Goal: Transaction & Acquisition: Book appointment/travel/reservation

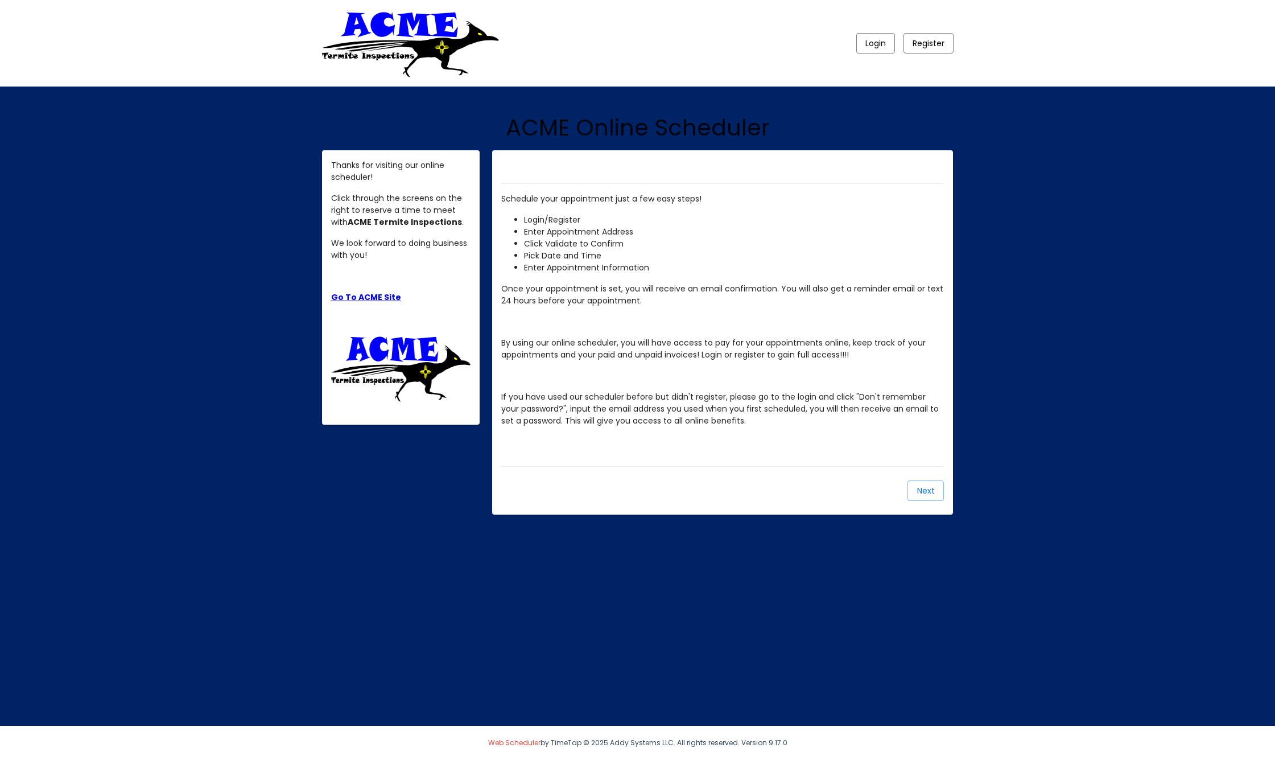
click at [876, 39] on span "Login" at bounding box center [875, 43] width 20 height 11
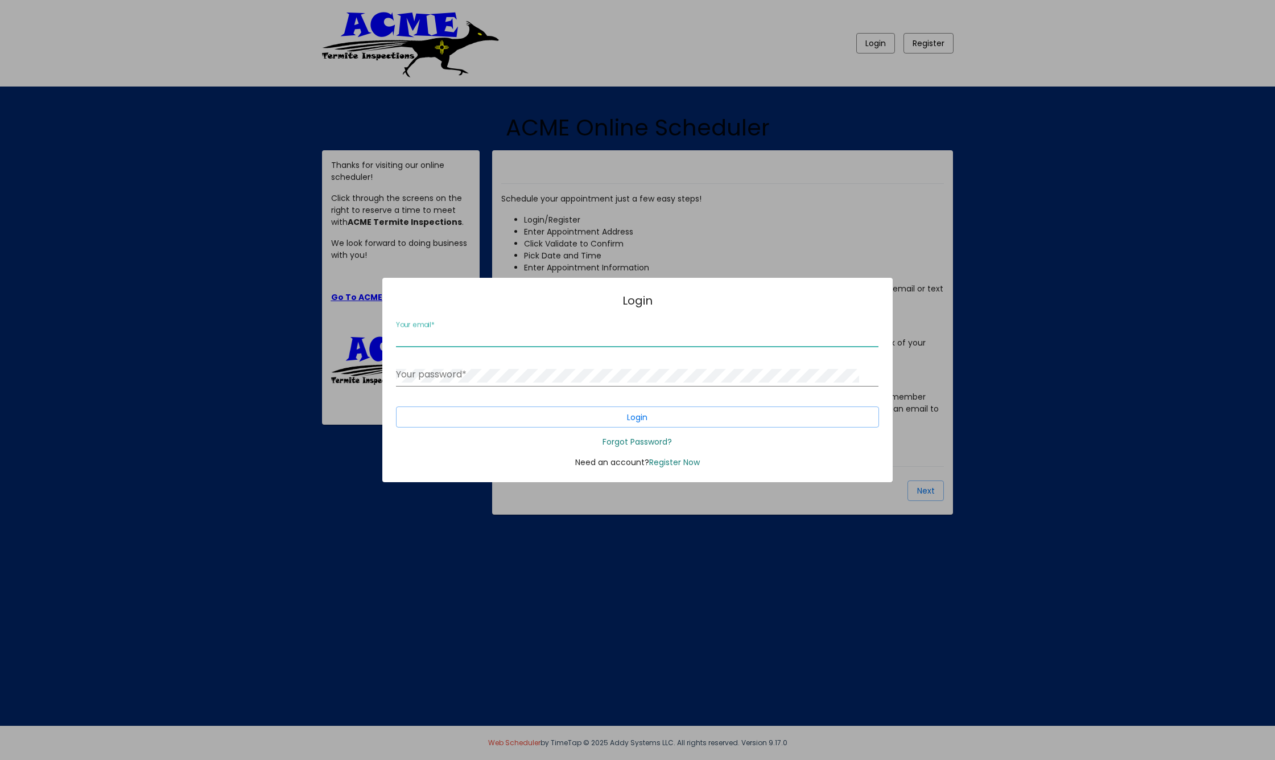
type input "[EMAIL_ADDRESS][DOMAIN_NAME]"
click at [646, 416] on span "Login" at bounding box center [637, 417] width 20 height 11
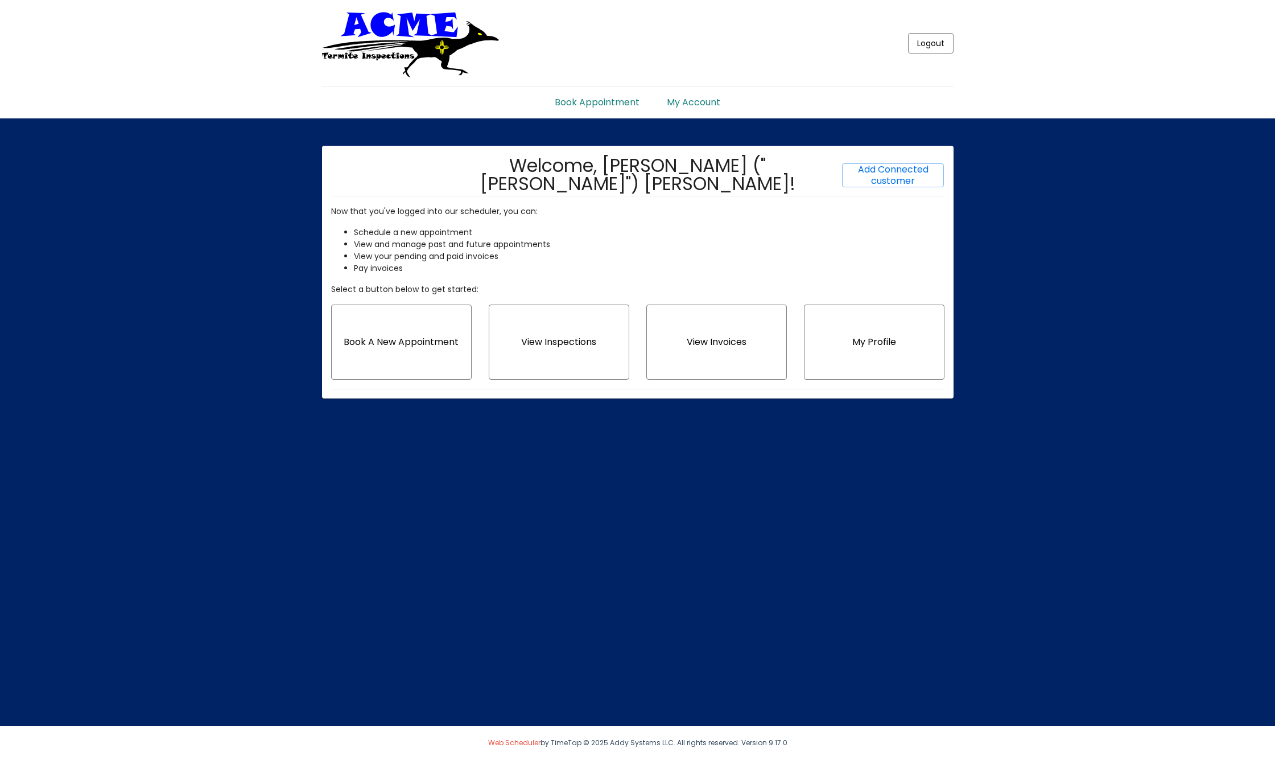
click at [417, 346] on span "Book A New Appointment" at bounding box center [401, 341] width 115 height 13
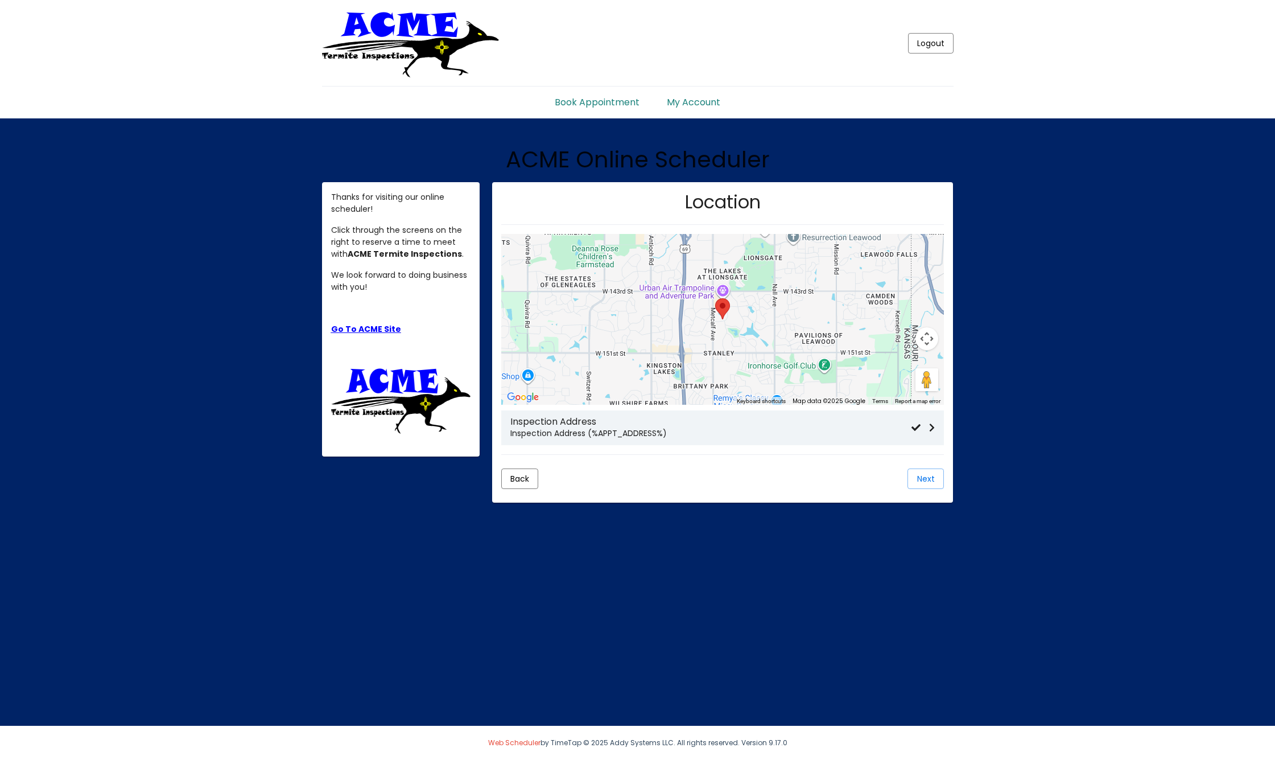
click at [606, 423] on h3 "Inspection Address" at bounding box center [710, 421] width 401 height 11
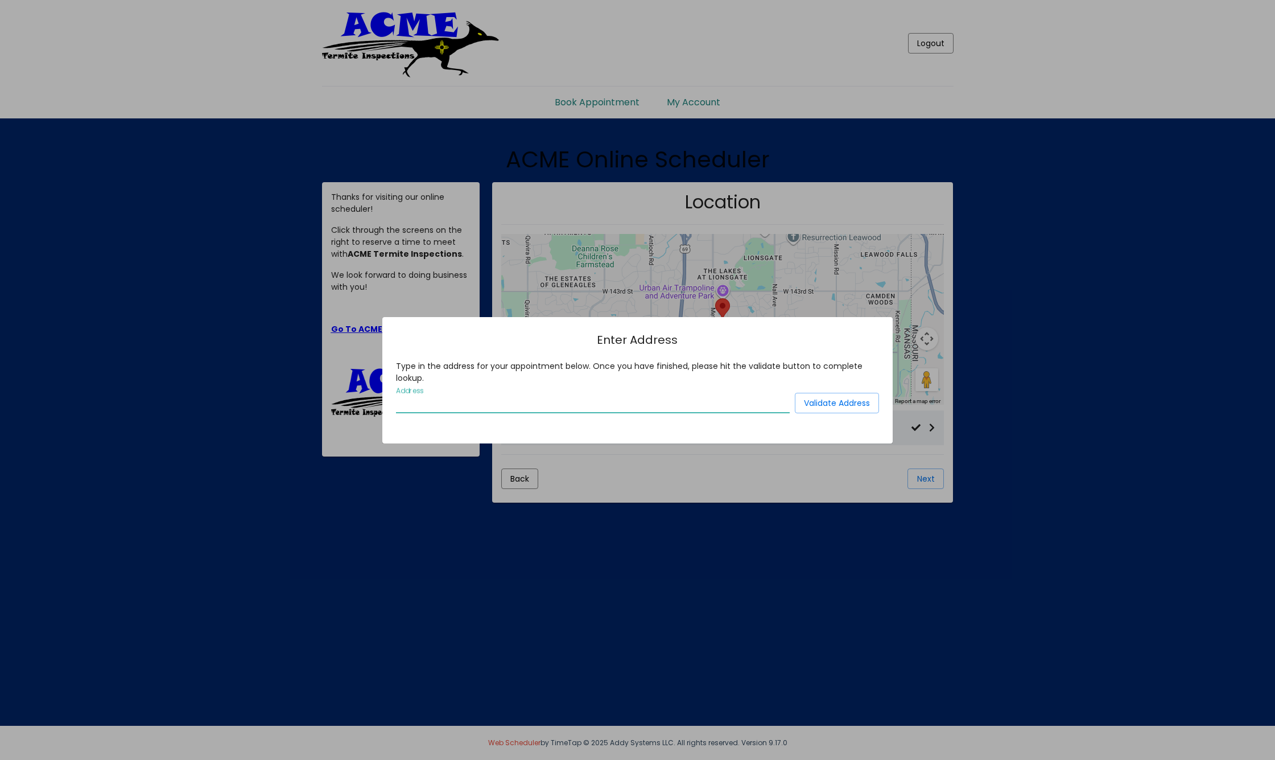
click at [481, 398] on input "Address" at bounding box center [593, 403] width 394 height 10
click at [480, 399] on input "Address" at bounding box center [593, 403] width 394 height 10
paste input "[STREET_ADDRESS]"
type input "[STREET_ADDRESS]"
click at [835, 400] on span "Validate Address" at bounding box center [837, 402] width 66 height 11
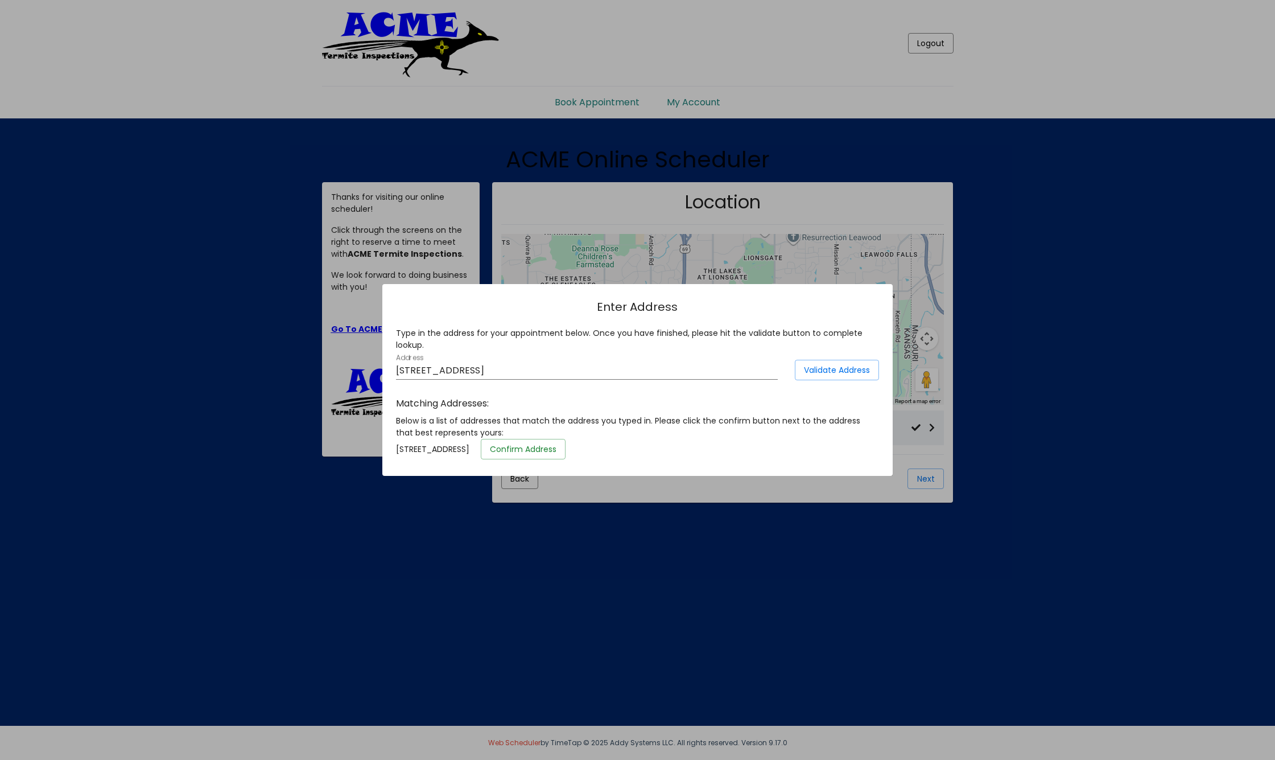
click at [556, 449] on span "Confirm Address" at bounding box center [523, 448] width 67 height 11
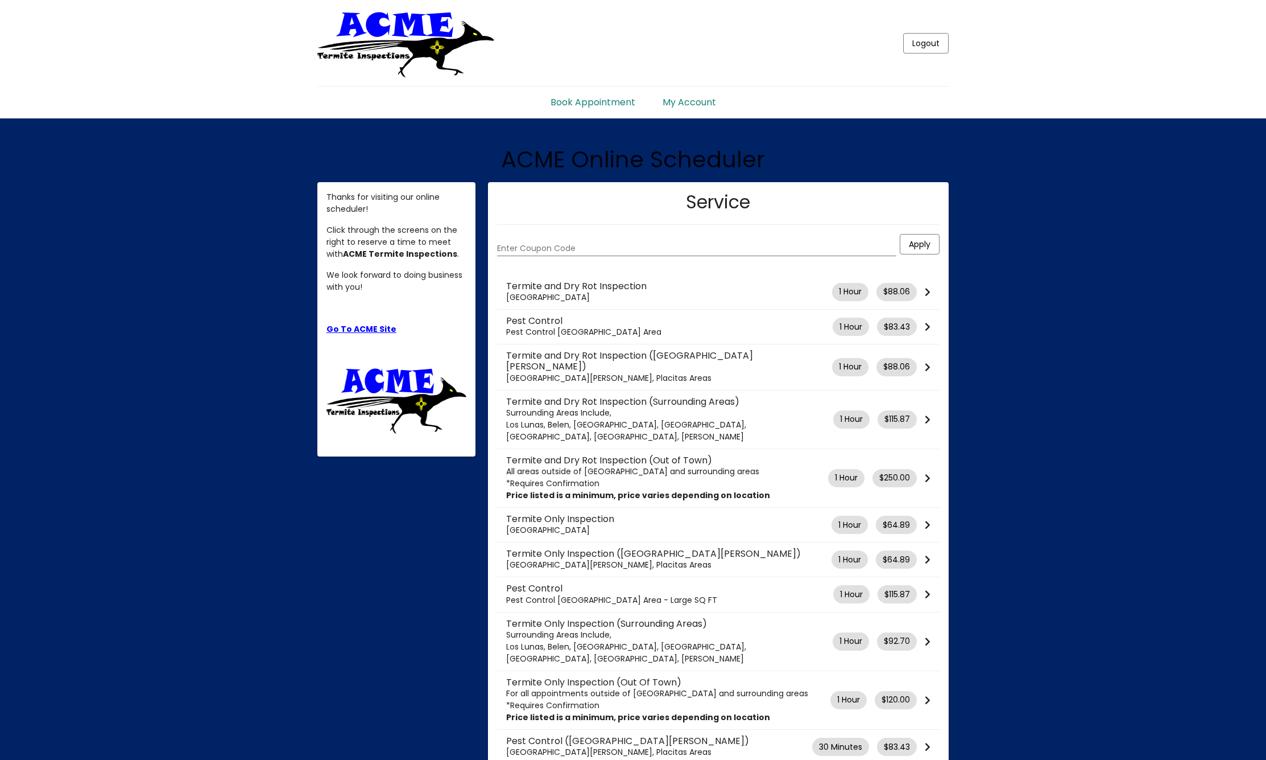
click at [694, 101] on link "My Account" at bounding box center [689, 97] width 81 height 23
